Goal: Transaction & Acquisition: Purchase product/service

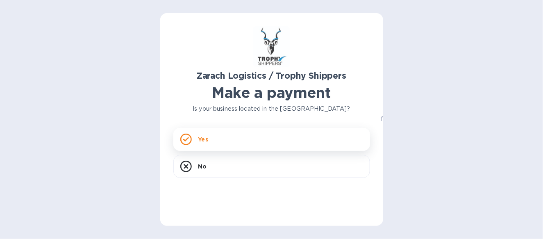
click at [203, 141] on p "Yes" at bounding box center [204, 139] width 10 height 8
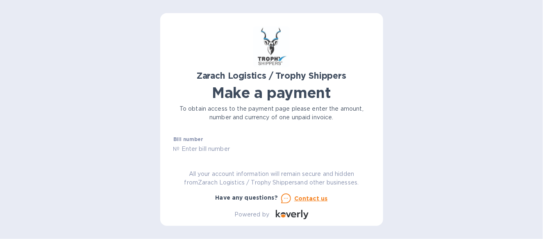
click at [197, 152] on input "text" at bounding box center [275, 149] width 190 height 12
type input "B00171627"
click at [214, 149] on div "Amount $" at bounding box center [230, 155] width 114 height 19
click at [175, 150] on label "Amount" at bounding box center [183, 148] width 21 height 5
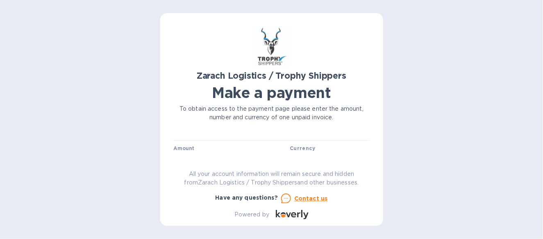
click at [370, 153] on div "Zarach Logistics / Trophy Shippers Make a payment To obtain access to the payme…" at bounding box center [271, 122] width 197 height 193
click at [195, 144] on input "text" at bounding box center [232, 143] width 110 height 12
type input "625.11"
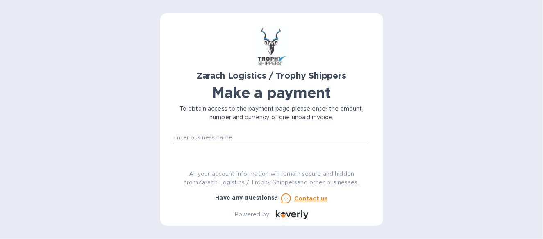
click at [180, 139] on input "text" at bounding box center [271, 137] width 197 height 12
type input "Select Europe Inc"
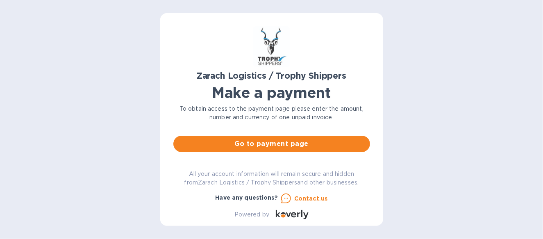
scroll to position [74, 0]
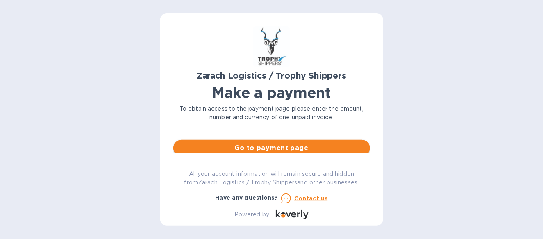
click at [289, 152] on span "Go to payment page" at bounding box center [272, 148] width 184 height 10
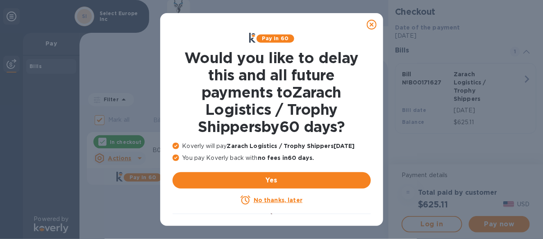
click at [372, 23] on icon at bounding box center [372, 25] width 10 height 10
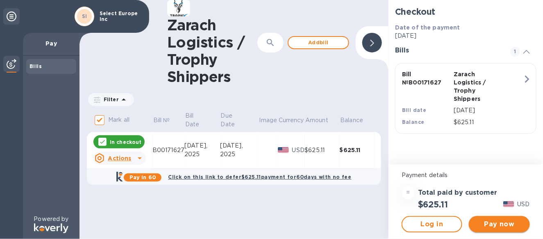
click at [509, 224] on span "Pay now" at bounding box center [500, 224] width 48 height 10
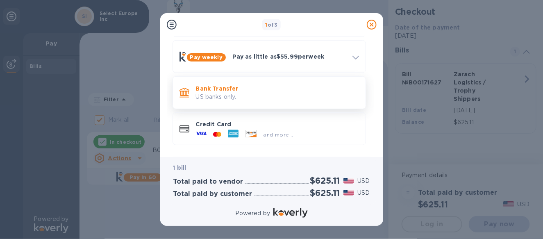
scroll to position [73, 0]
click at [210, 92] on p "US banks only." at bounding box center [277, 96] width 163 height 9
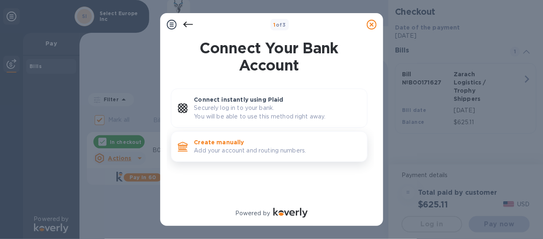
click at [209, 154] on p "Add your account and routing numbers." at bounding box center [277, 150] width 167 height 9
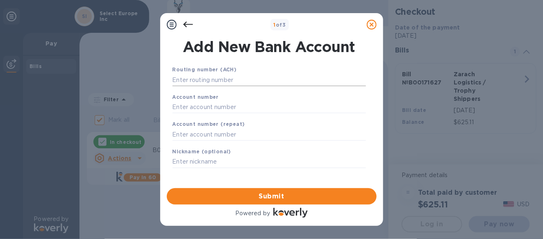
click at [204, 80] on input "text" at bounding box center [270, 80] width 194 height 12
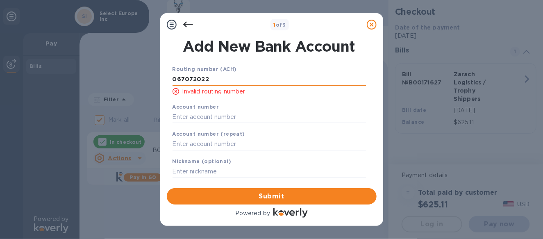
click at [191, 79] on input "067072022" at bounding box center [270, 79] width 194 height 12
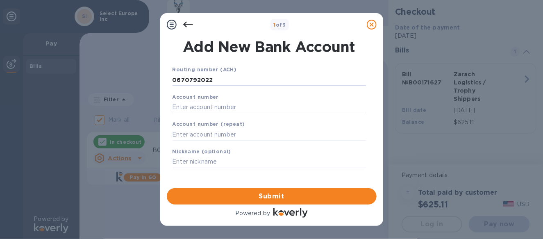
click at [193, 102] on input "text" at bounding box center [270, 107] width 194 height 12
click at [194, 103] on input "text" at bounding box center [270, 107] width 194 height 12
click at [191, 109] on input "text" at bounding box center [270, 107] width 194 height 12
drag, startPoint x: 223, startPoint y: 80, endPoint x: 155, endPoint y: 74, distance: 68.8
click at [154, 79] on div "1 of 3 Add New Bank Account Routing number (ACH) [FINANCIAL_ID] Account number …" at bounding box center [271, 119] width 543 height 239
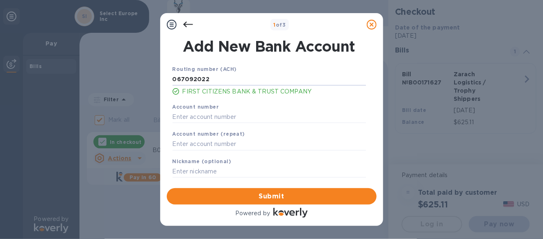
type input "067092022"
click at [177, 110] on div "Account number" at bounding box center [269, 112] width 200 height 27
click at [183, 114] on input "text" at bounding box center [270, 117] width 194 height 12
type input "9064779536"
click at [187, 142] on input "text" at bounding box center [270, 144] width 194 height 12
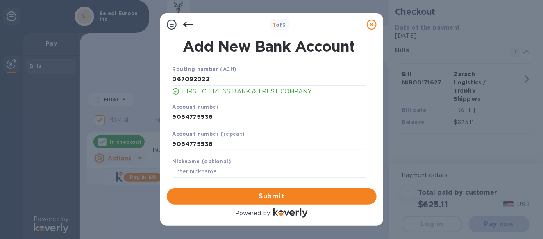
type input "9064779536"
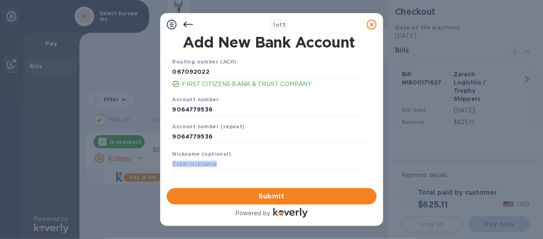
drag, startPoint x: 370, startPoint y: 163, endPoint x: 376, endPoint y: 181, distance: 18.5
click at [376, 181] on div "Add New Bank Account Routing number (ACH) [US_BANK_ROUTING_MICR] FIRST CITIZENS…" at bounding box center [272, 109] width 210 height 146
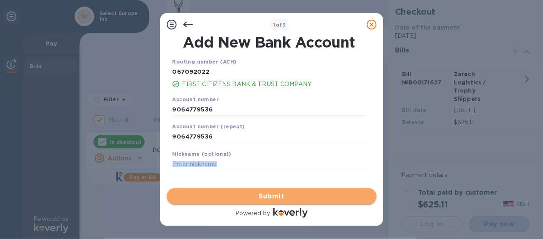
click at [281, 192] on span "Submit" at bounding box center [271, 197] width 197 height 10
